Goal: Information Seeking & Learning: Check status

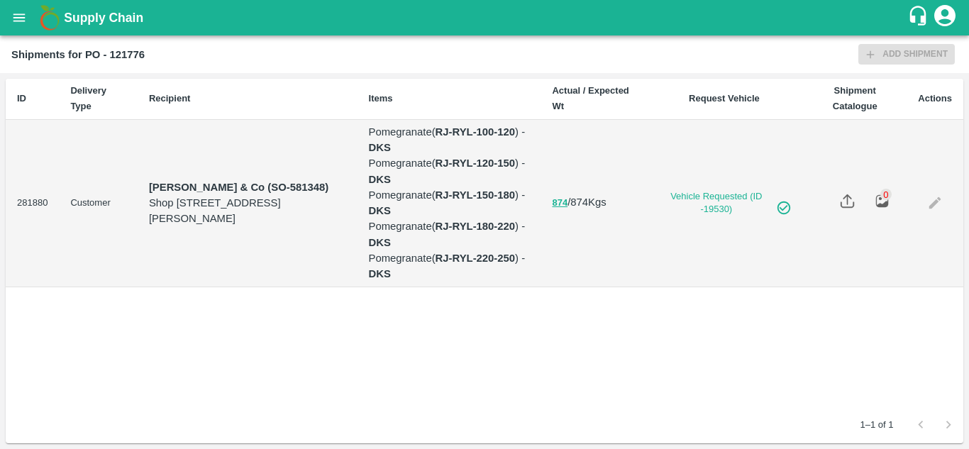
click at [21, 10] on icon "open drawer" at bounding box center [19, 18] width 16 height 16
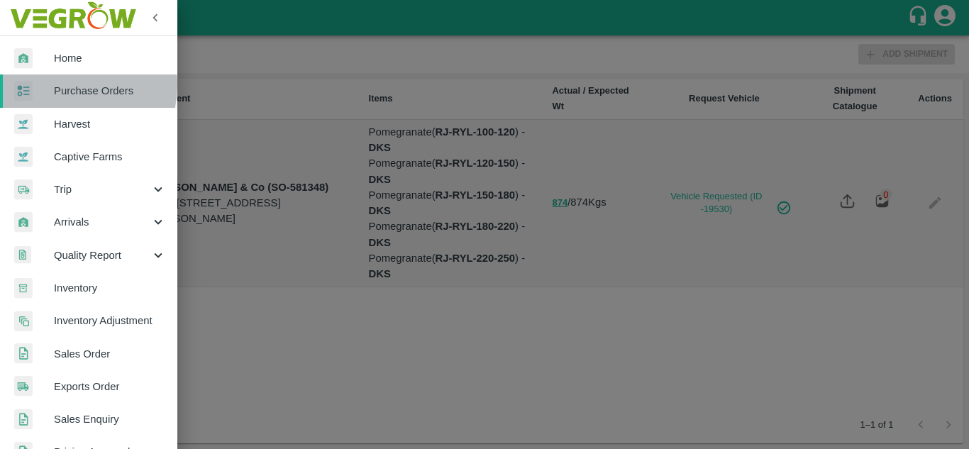
click at [63, 85] on span "Purchase Orders" at bounding box center [110, 91] width 112 height 16
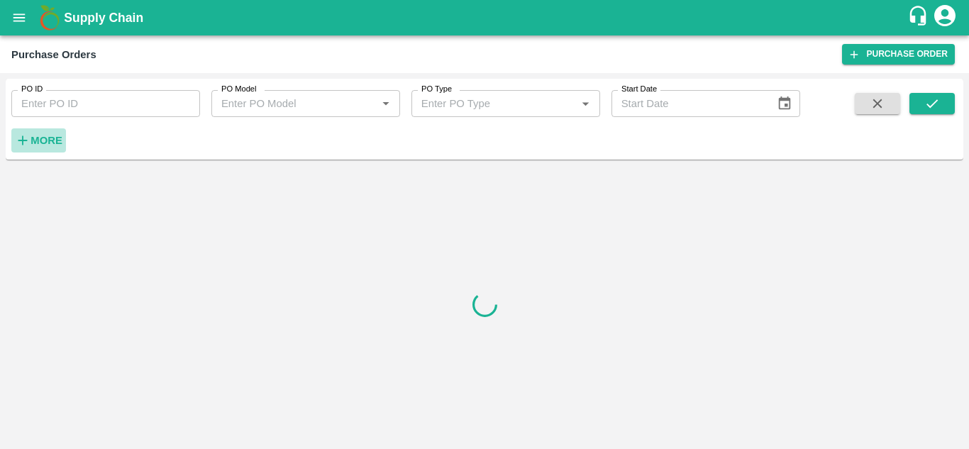
click at [41, 135] on strong "More" at bounding box center [46, 140] width 32 height 11
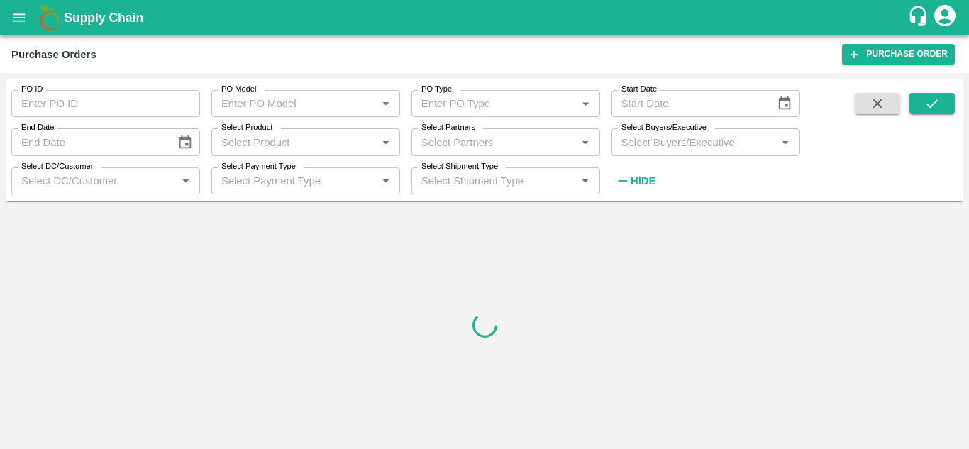
click at [628, 143] on input "Select Buyers/Executive" at bounding box center [694, 142] width 157 height 18
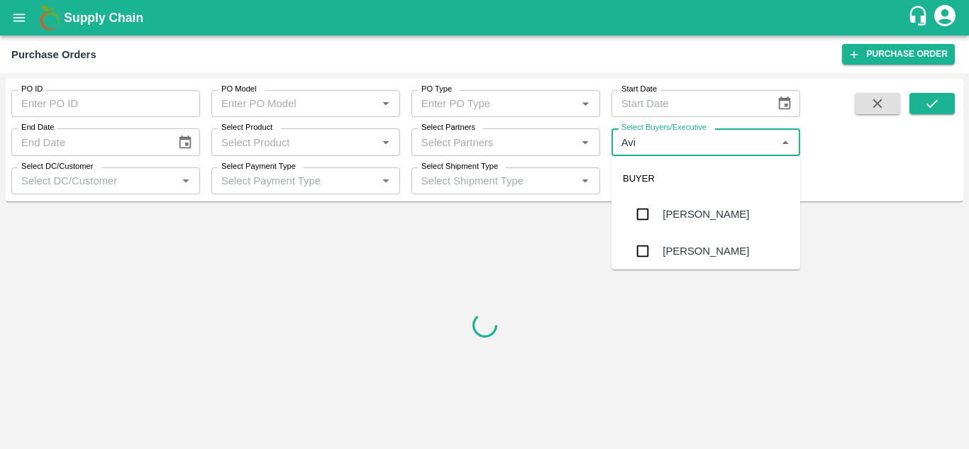
type input "Avin"
click at [638, 204] on input "checkbox" at bounding box center [642, 214] width 28 height 28
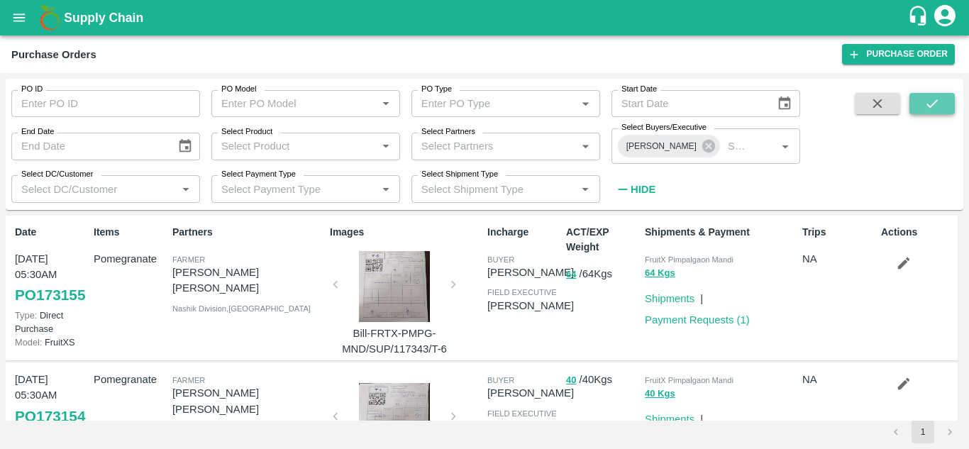
click at [940, 105] on button "submit" at bounding box center [931, 103] width 45 height 21
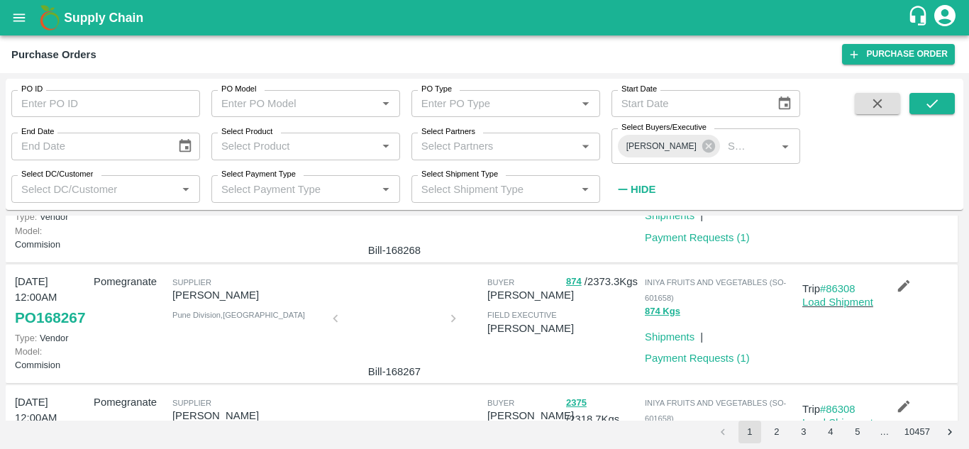
scroll to position [1222, 0]
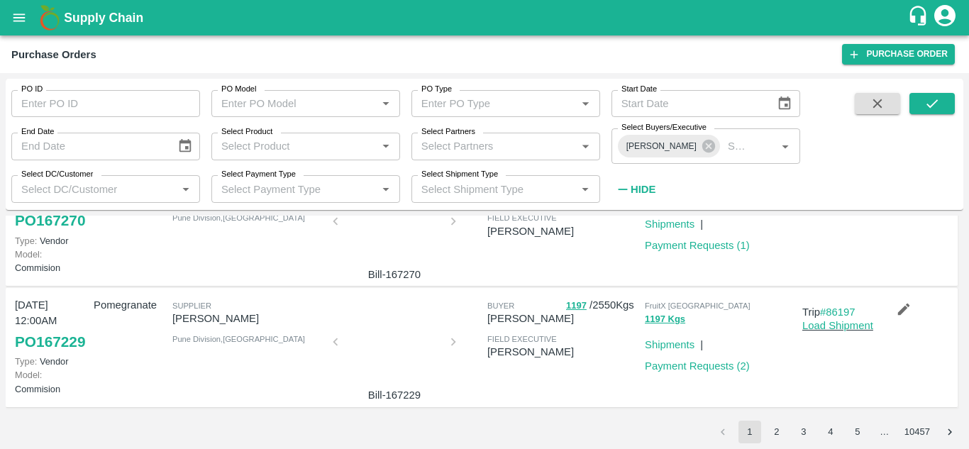
click at [850, 427] on button "5" at bounding box center [857, 432] width 23 height 23
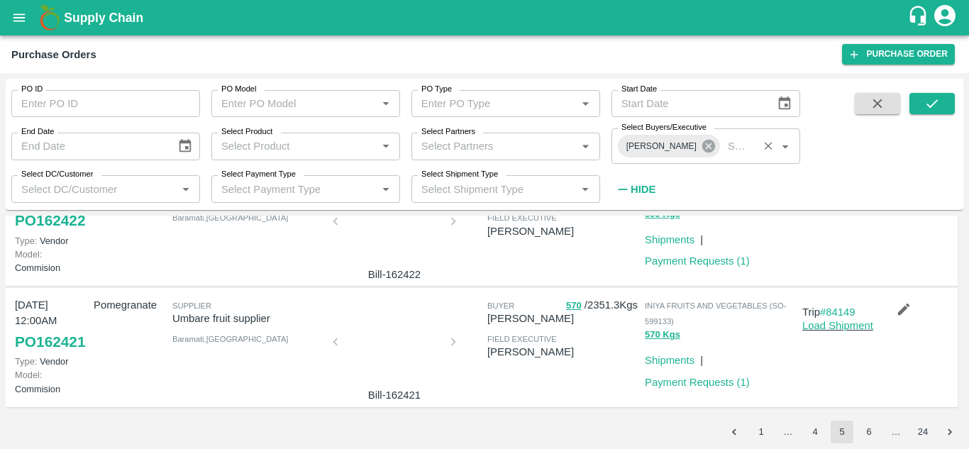
click at [708, 148] on icon at bounding box center [708, 146] width 13 height 13
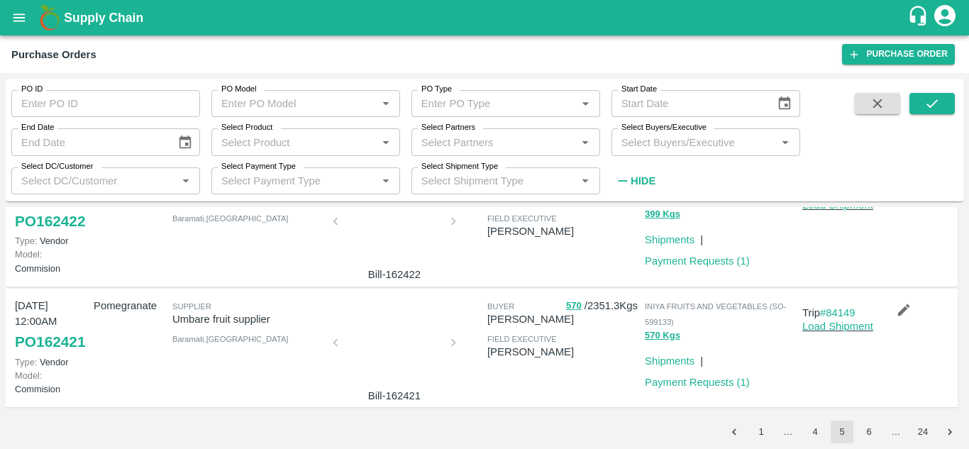
click at [679, 135] on input "Select Buyers/Executive" at bounding box center [694, 142] width 157 height 18
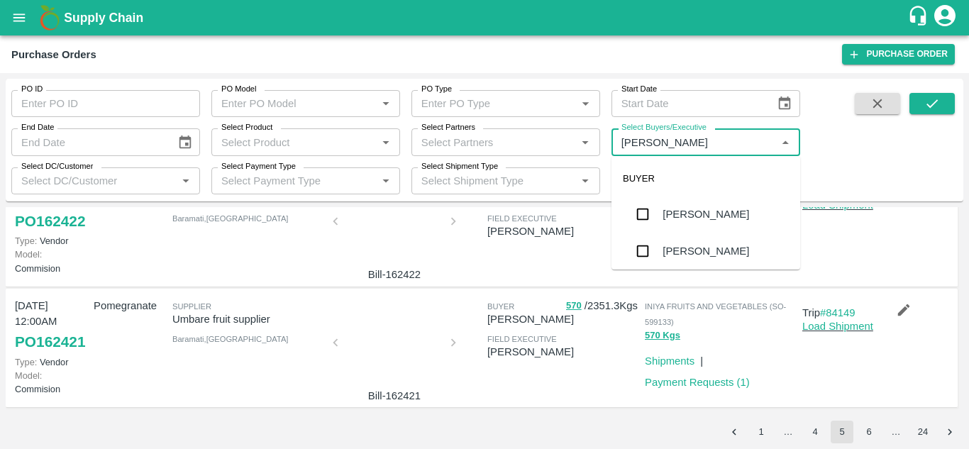
type input "Avinash"
click at [648, 250] on input "checkbox" at bounding box center [642, 251] width 28 height 28
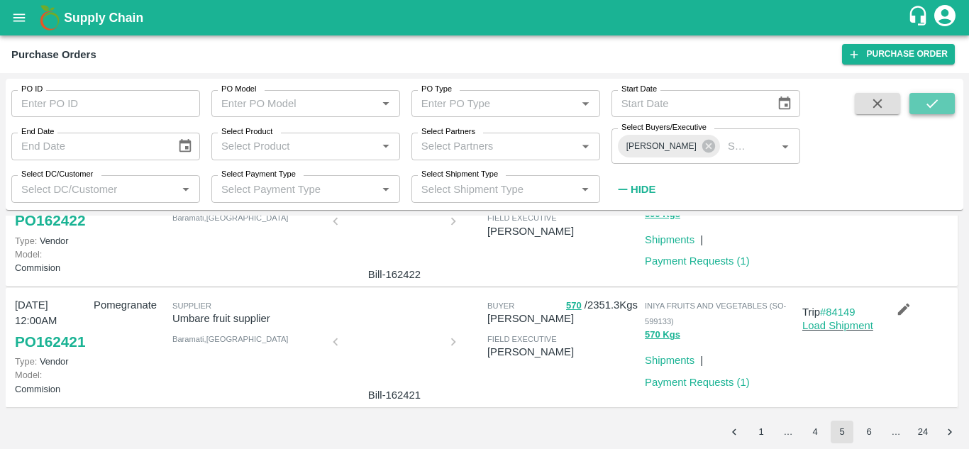
click at [938, 111] on icon "submit" at bounding box center [932, 104] width 16 height 16
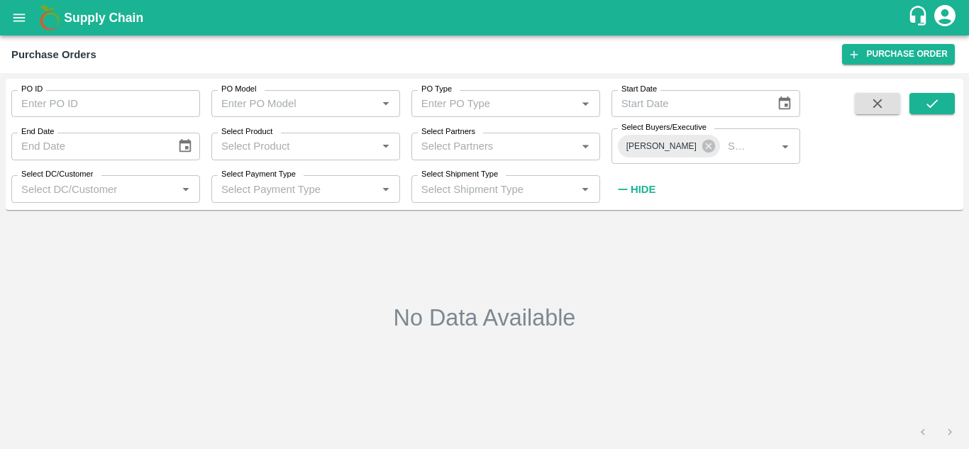
click at [945, 15] on icon "account of current user" at bounding box center [945, 16] width 26 height 26
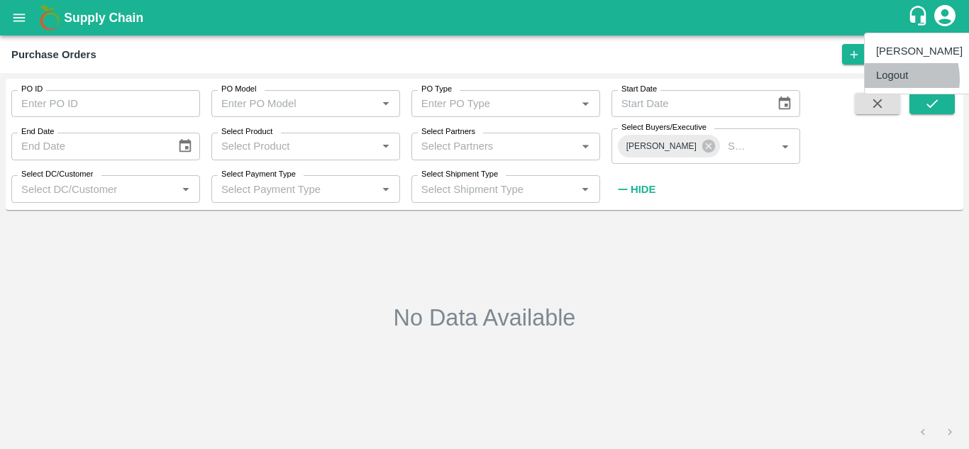
click at [885, 79] on li "Logout" at bounding box center [919, 75] width 109 height 24
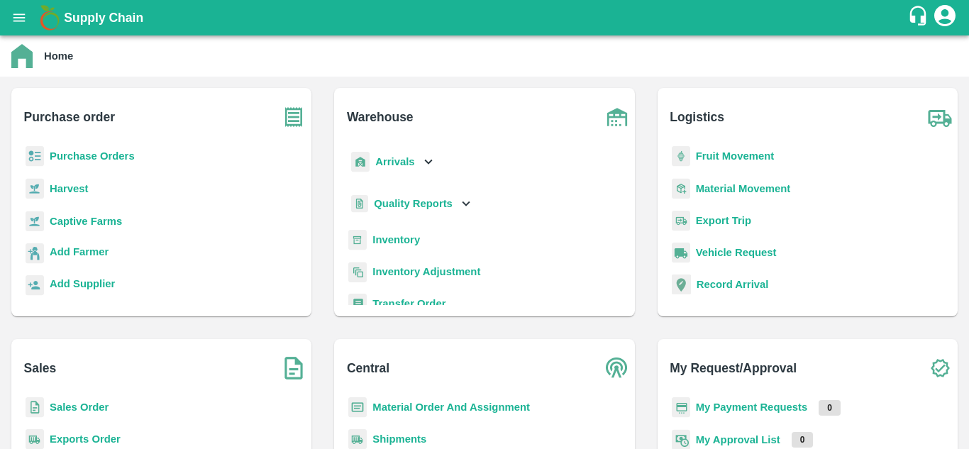
click at [780, 407] on b "My Payment Requests" at bounding box center [752, 406] width 112 height 11
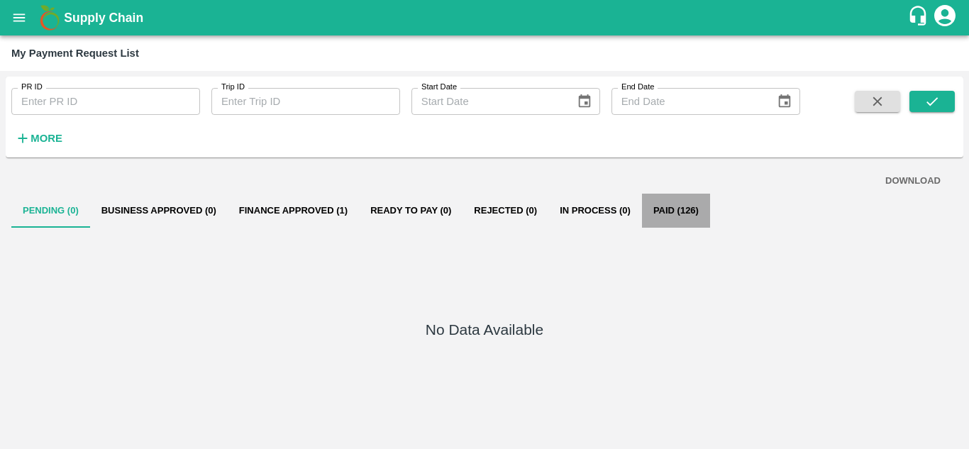
click at [676, 199] on button "Paid (126)" at bounding box center [676, 211] width 68 height 34
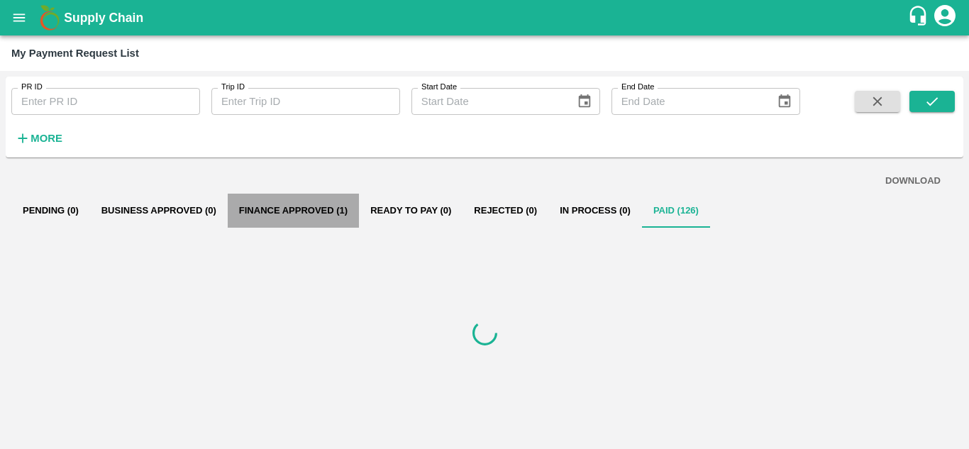
click at [288, 211] on button "Finance Approved (1)" at bounding box center [293, 211] width 131 height 34
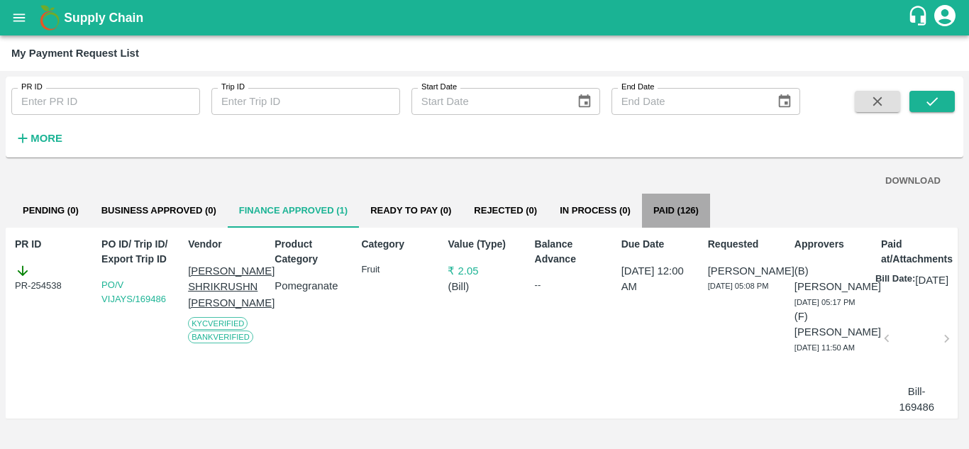
click at [673, 210] on button "Paid (126)" at bounding box center [676, 211] width 68 height 34
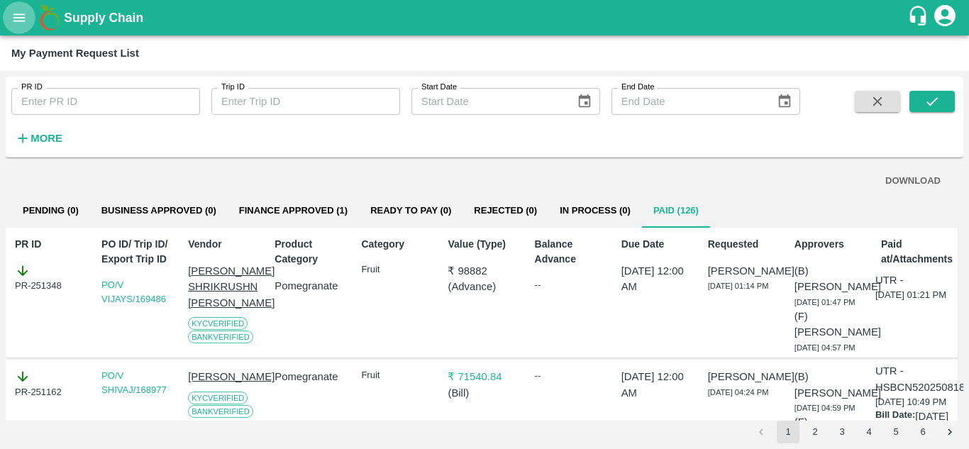
click at [16, 18] on icon "open drawer" at bounding box center [19, 18] width 16 height 16
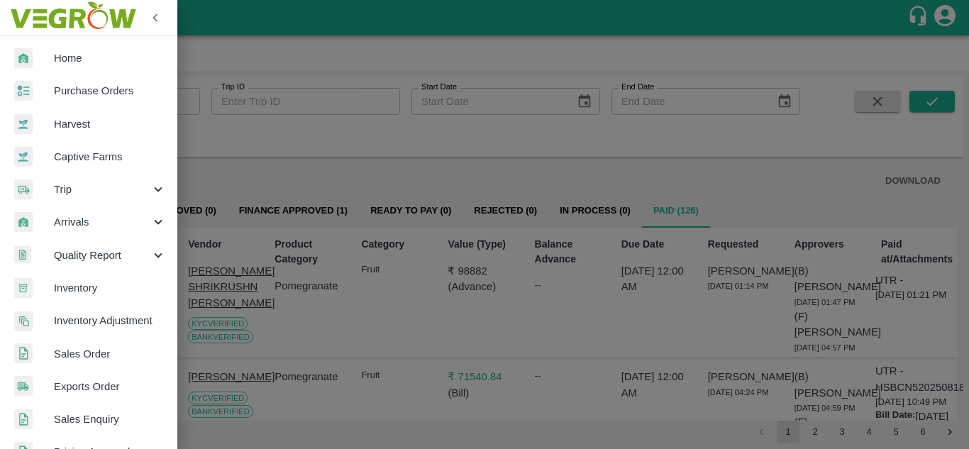
click at [84, 87] on span "Purchase Orders" at bounding box center [110, 91] width 112 height 16
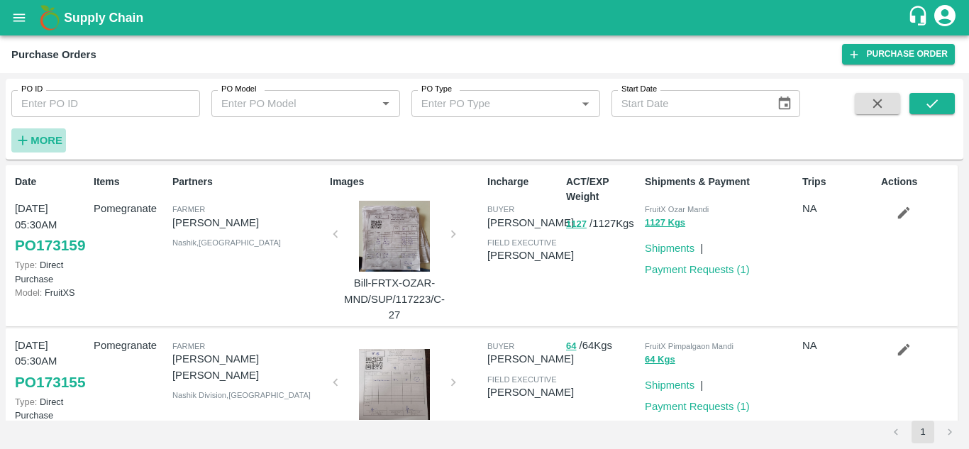
click at [54, 135] on strong "More" at bounding box center [46, 140] width 32 height 11
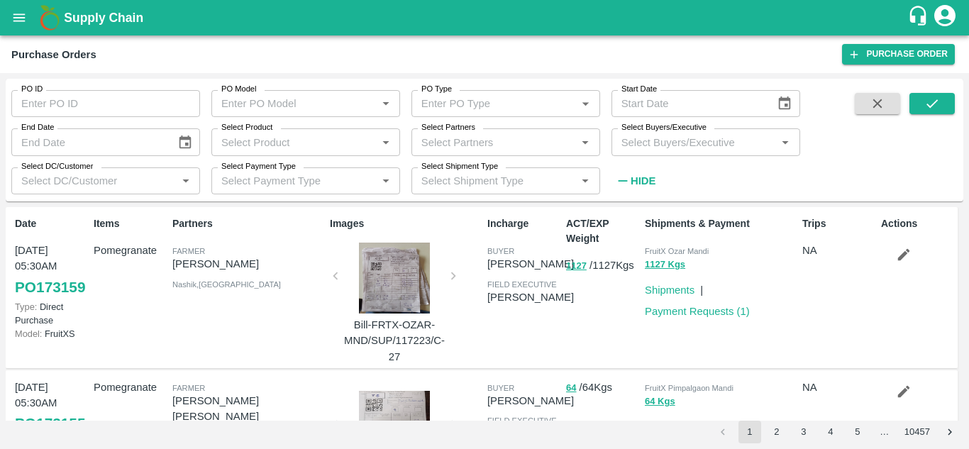
click at [664, 143] on input "Select Buyers/Executive" at bounding box center [694, 142] width 157 height 18
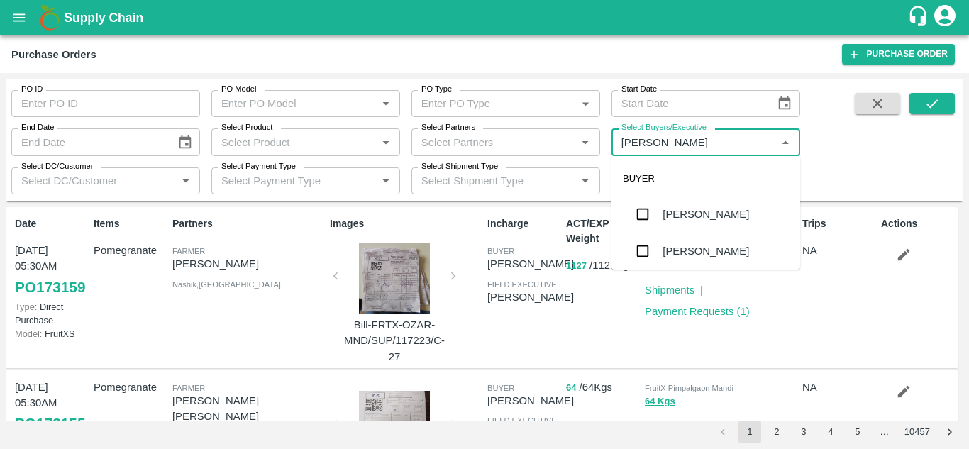
type input "[PERSON_NAME]"
click at [648, 213] on input "checkbox" at bounding box center [642, 214] width 28 height 28
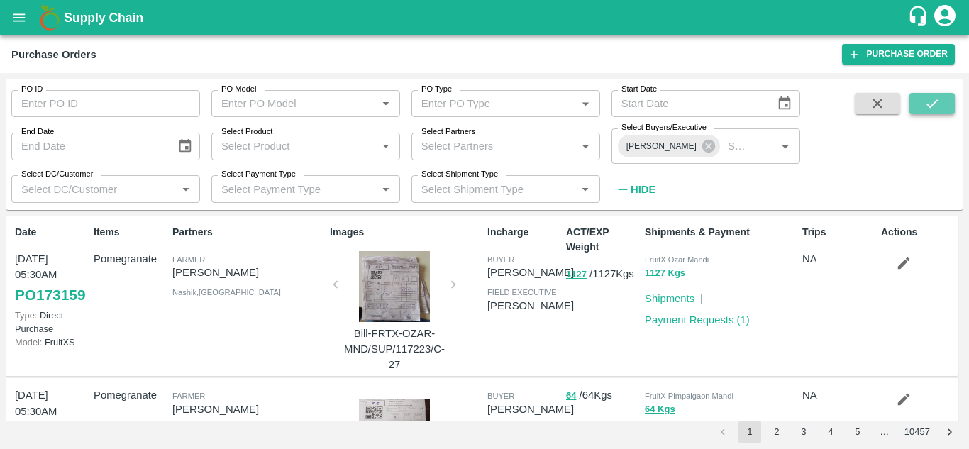
click at [945, 109] on button "submit" at bounding box center [931, 103] width 45 height 21
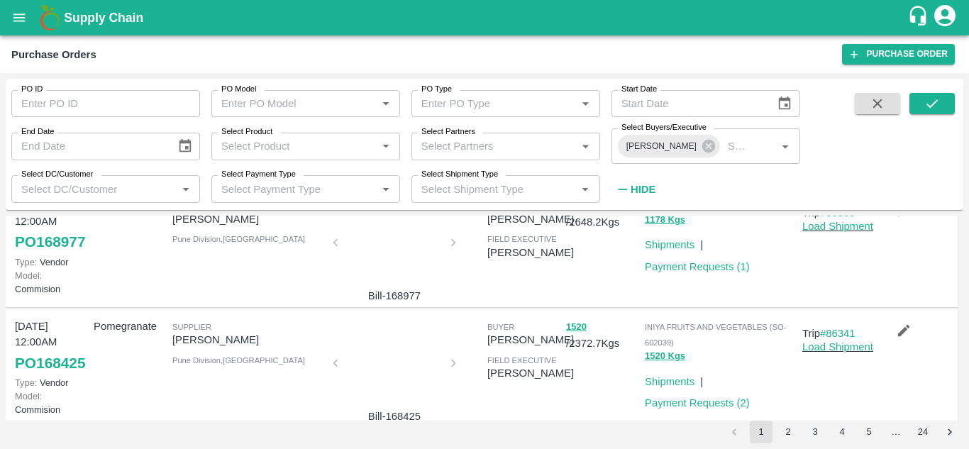
scroll to position [189, 0]
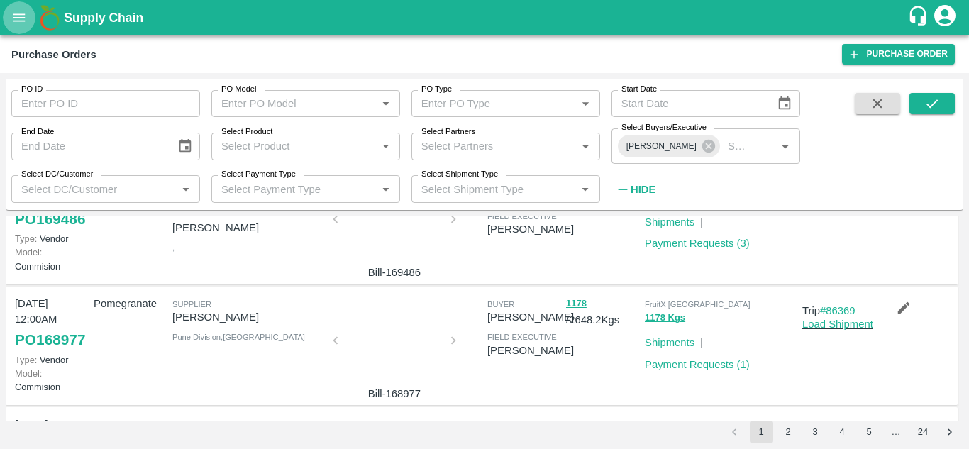
click at [11, 11] on icon "open drawer" at bounding box center [19, 18] width 16 height 16
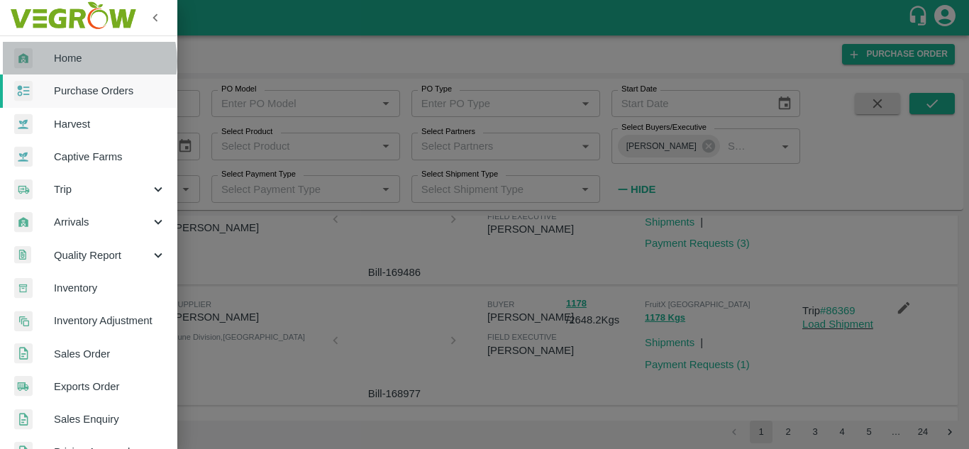
click at [85, 61] on span "Home" at bounding box center [110, 58] width 112 height 16
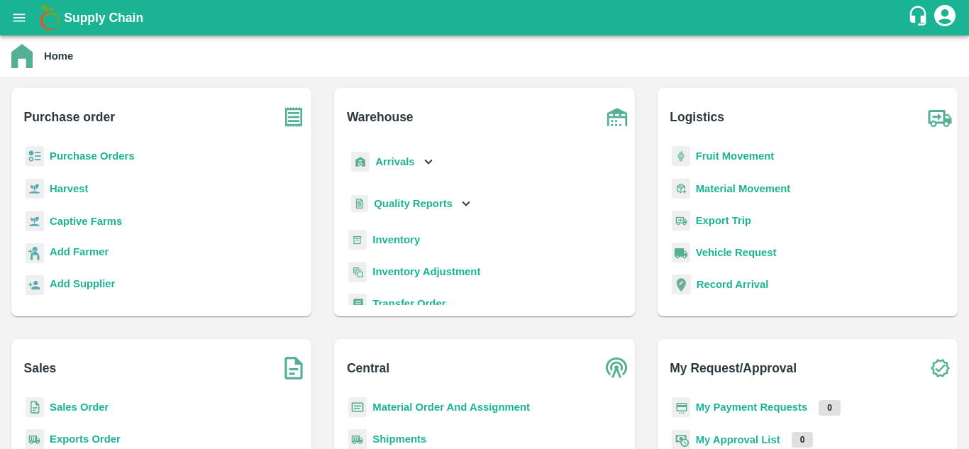
scroll to position [112, 0]
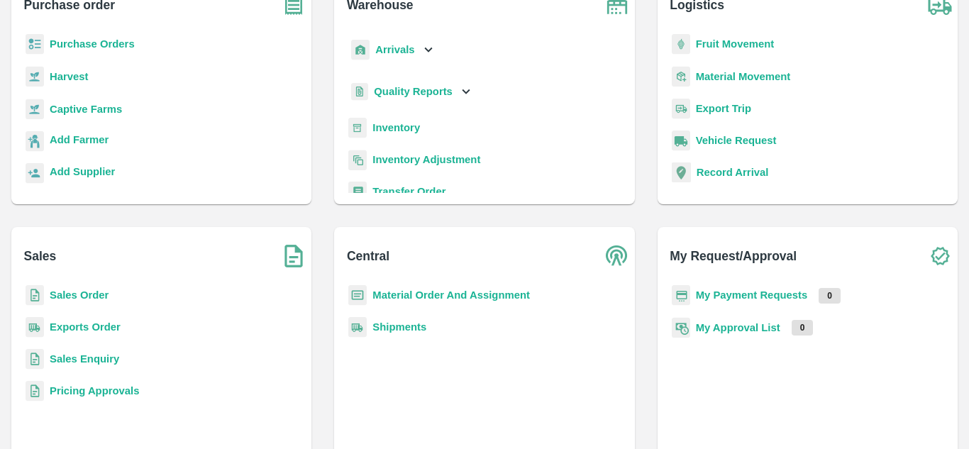
click at [719, 290] on b "My Payment Requests" at bounding box center [752, 294] width 112 height 11
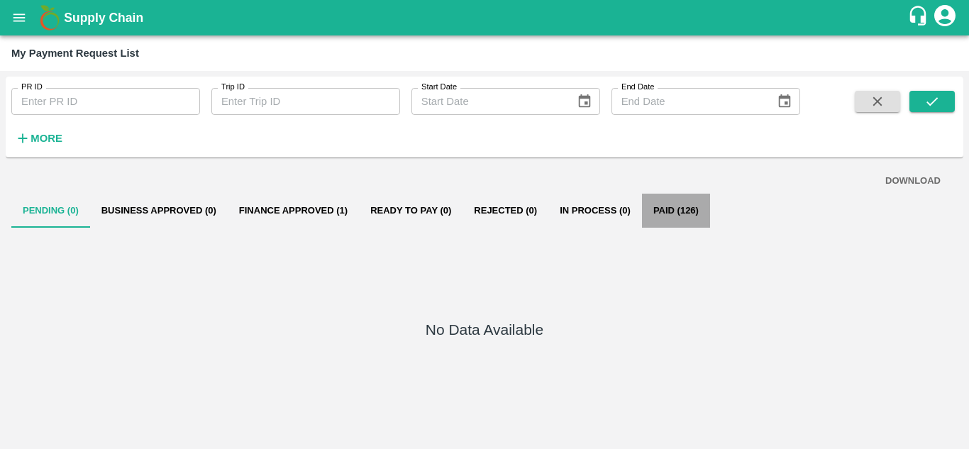
click at [672, 206] on button "Paid (126)" at bounding box center [676, 211] width 68 height 34
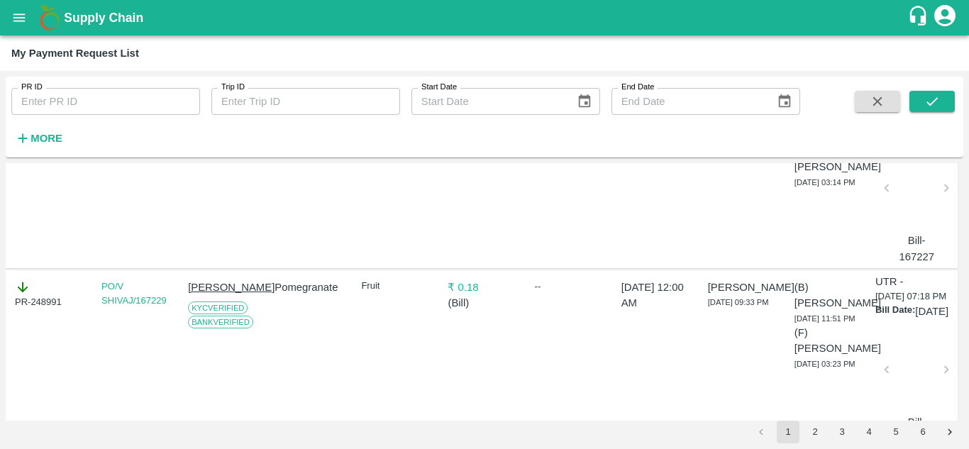
scroll to position [1949, 0]
